Goal: Navigation & Orientation: Find specific page/section

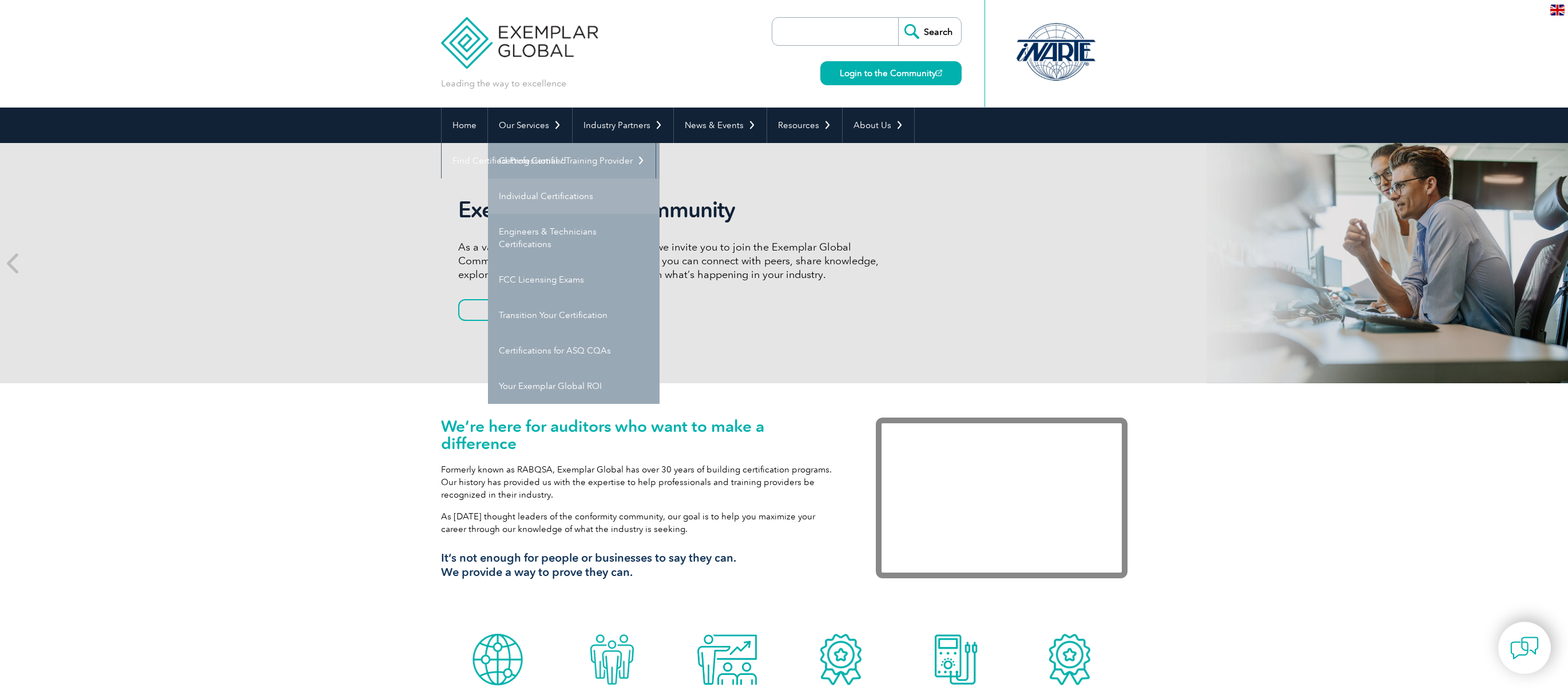
click at [526, 199] on link "Individual Certifications" at bounding box center [574, 196] width 172 height 35
